Goal: Obtain resource: Download file/media

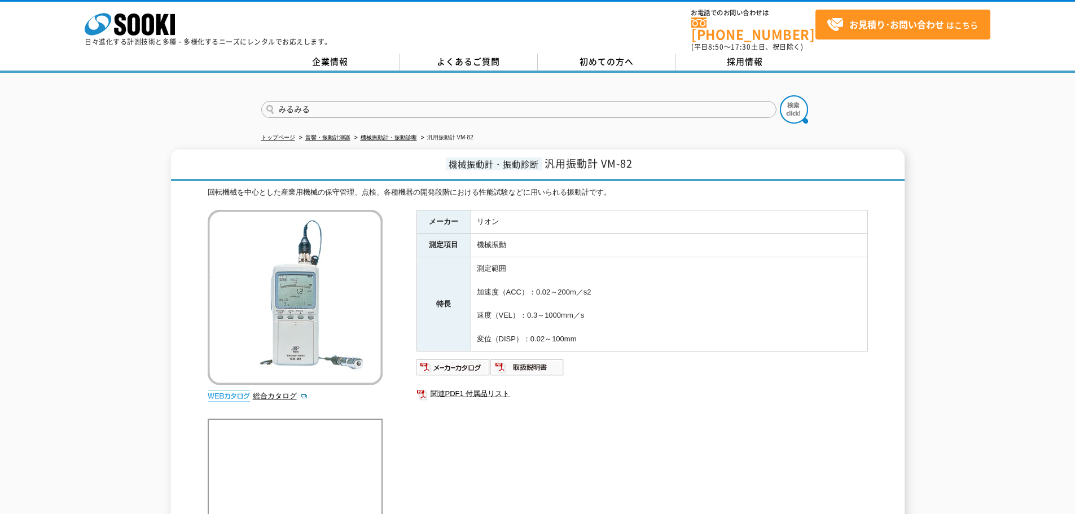
type input "みるみる"
click at [780, 95] on button at bounding box center [794, 109] width 28 height 28
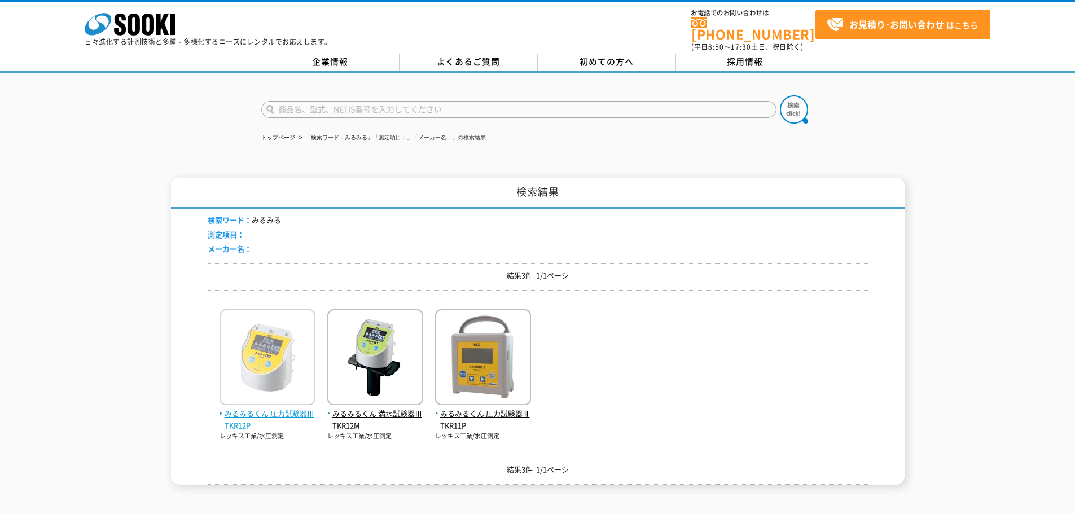
click at [287, 408] on span "みるみるくん 圧力試験器Ⅲ TKR12P" at bounding box center [268, 420] width 96 height 24
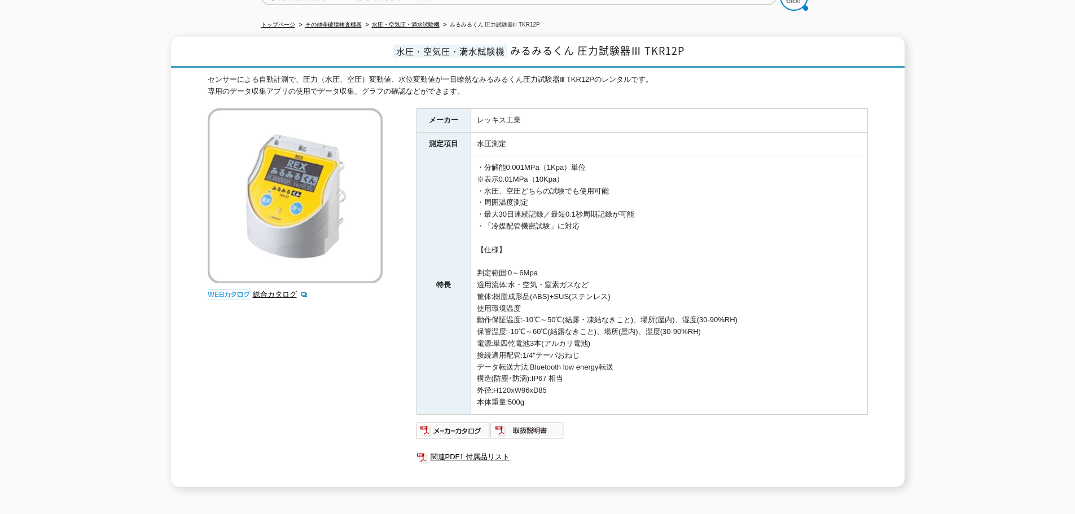
scroll to position [194, 0]
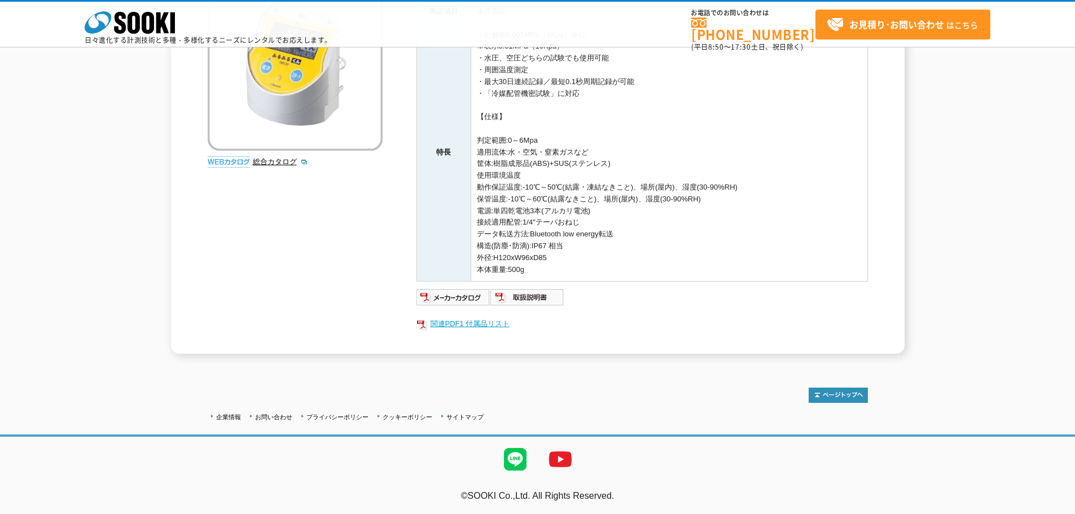
click at [480, 325] on link "関連PDF1 付属品リスト" at bounding box center [643, 324] width 452 height 15
click at [457, 303] on img at bounding box center [454, 297] width 74 height 18
click at [463, 330] on link "関連PDF1 付属品リスト" at bounding box center [643, 324] width 452 height 15
click at [463, 299] on img at bounding box center [454, 297] width 74 height 18
click at [463, 295] on img at bounding box center [454, 297] width 74 height 18
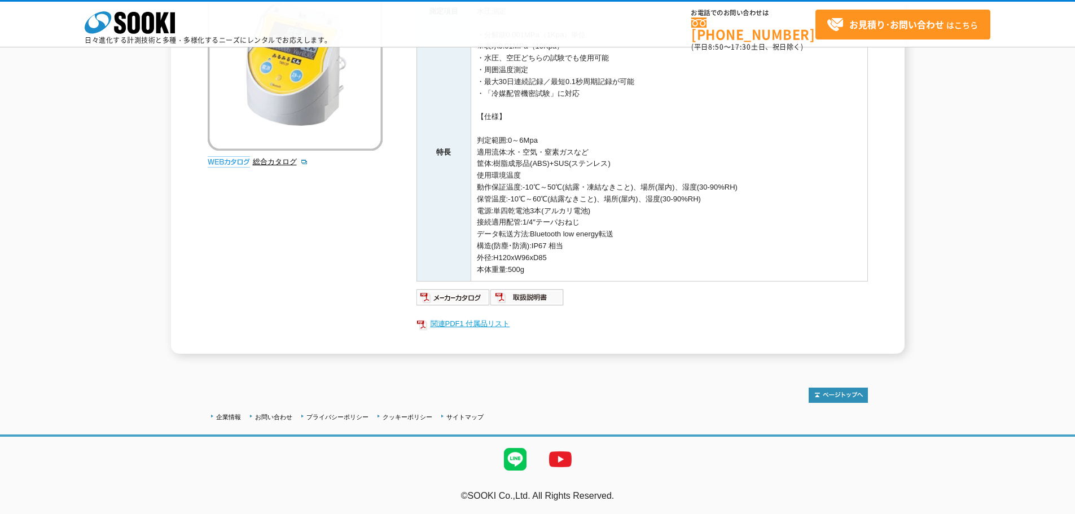
click at [448, 318] on link "関連PDF1 付属品リスト" at bounding box center [643, 324] width 452 height 15
